Goal: Find contact information: Find contact information

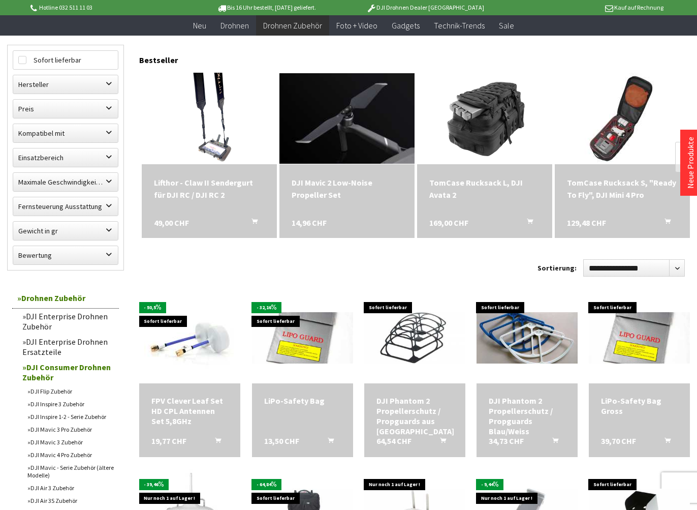
scroll to position [392, 0]
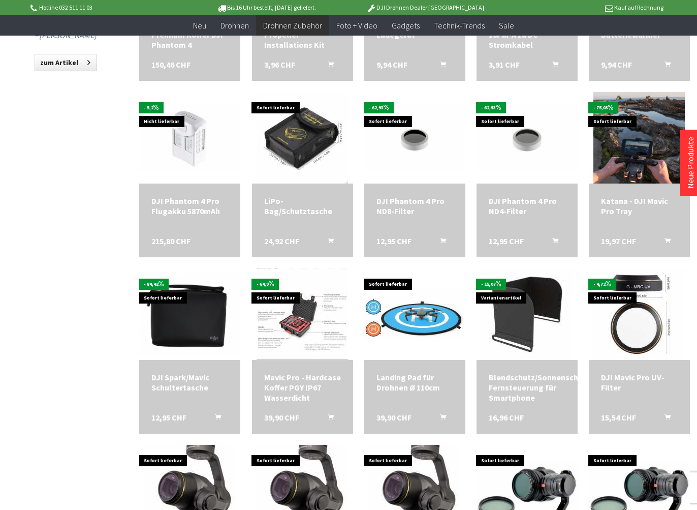
scroll to position [1003, 0]
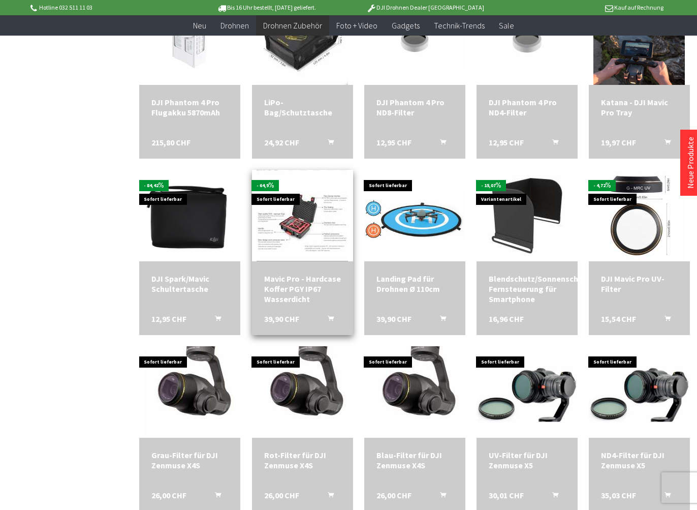
scroll to position [1103, 0]
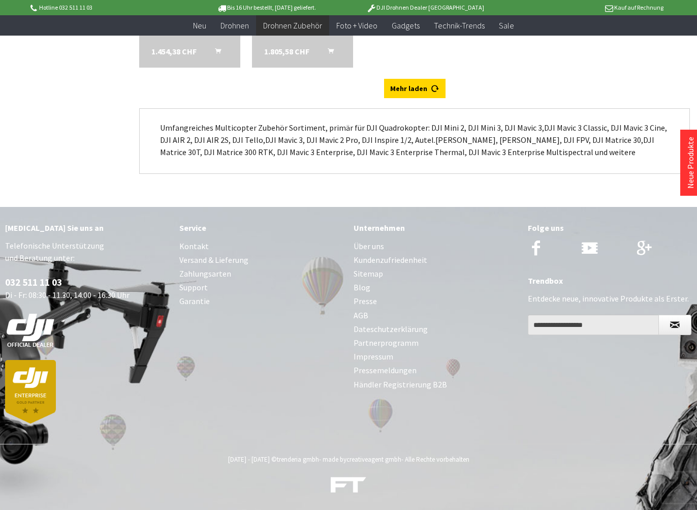
scroll to position [2955, 0]
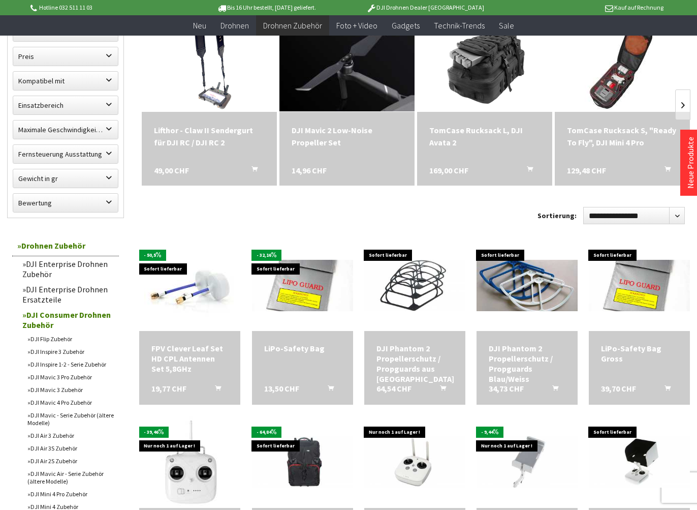
scroll to position [157, 0]
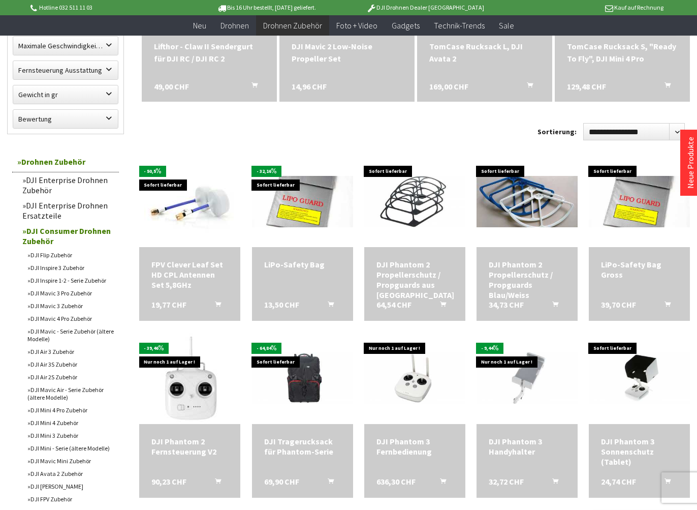
scroll to position [231, 0]
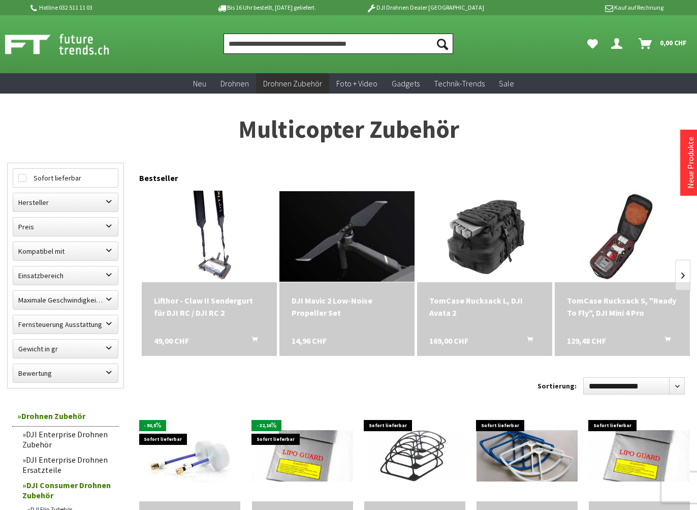
click at [342, 45] on input "Produkt, Marke, Kategorie, EAN, Artikelnummer…" at bounding box center [338, 44] width 229 height 20
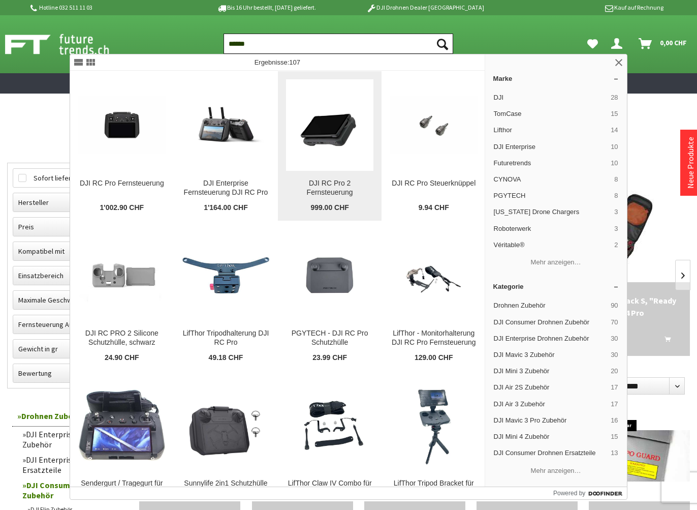
type input "******"
click at [334, 142] on img at bounding box center [329, 124] width 87 height 87
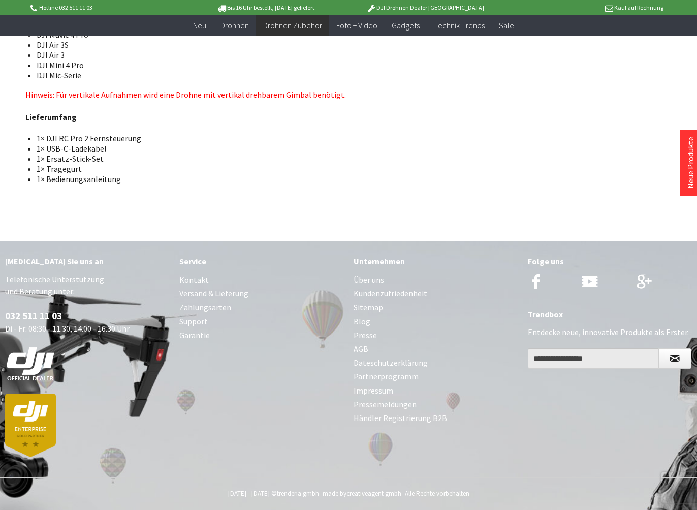
scroll to position [2591, 0]
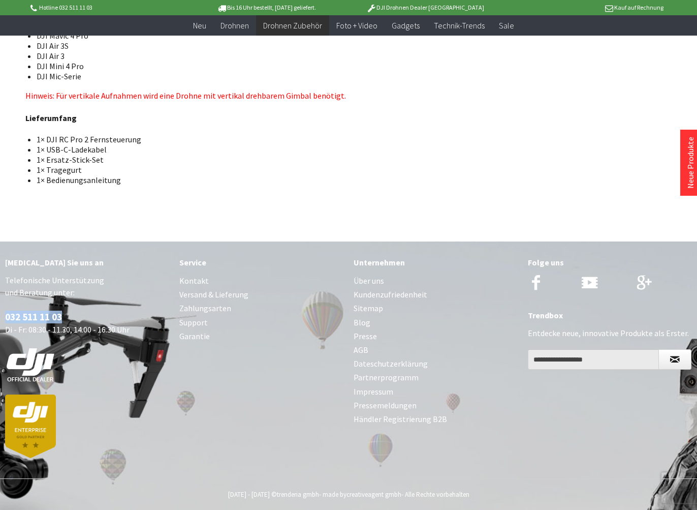
drag, startPoint x: 66, startPoint y: 282, endPoint x: 5, endPoint y: 284, distance: 61.5
click at [5, 283] on div "[MEDICAL_DATA] Sie uns an Telefonische Unterstützung und Beratung unter: 032 51…" at bounding box center [87, 354] width 174 height 227
copy link "032 511 11 03"
click at [267, 175] on li "1× Bedienungsanleitung" at bounding box center [215, 180] width 356 height 10
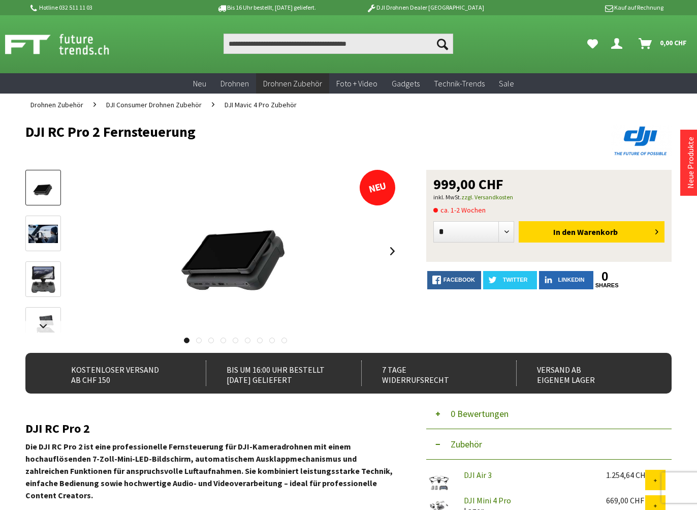
scroll to position [0, 0]
